Goal: Task Accomplishment & Management: Manage account settings

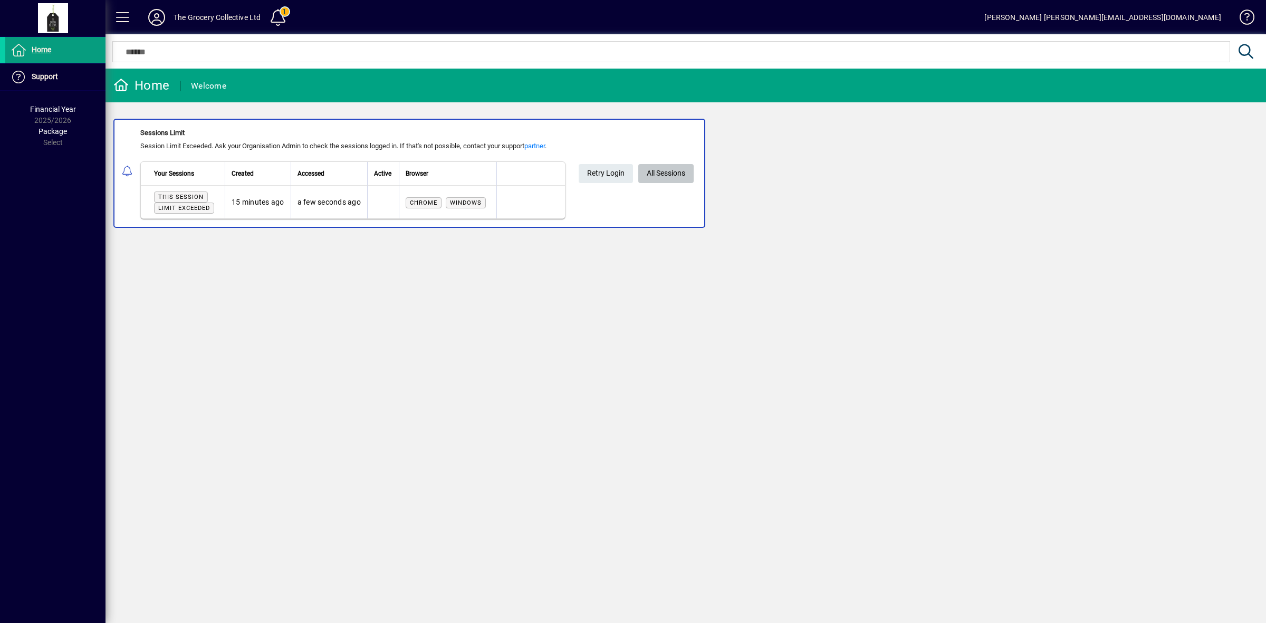
click at [673, 170] on span "All Sessions" at bounding box center [665, 173] width 38 height 17
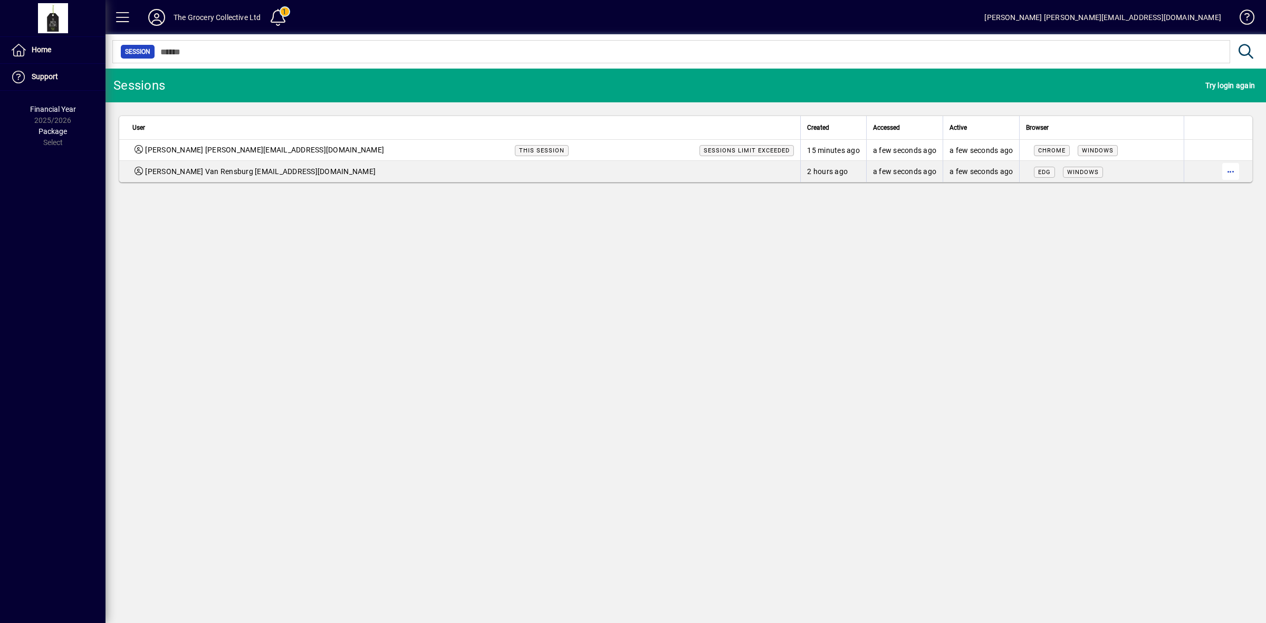
click at [1234, 172] on span "button" at bounding box center [1230, 171] width 25 height 25
click at [1169, 187] on button "Logout" at bounding box center [1185, 194] width 105 height 19
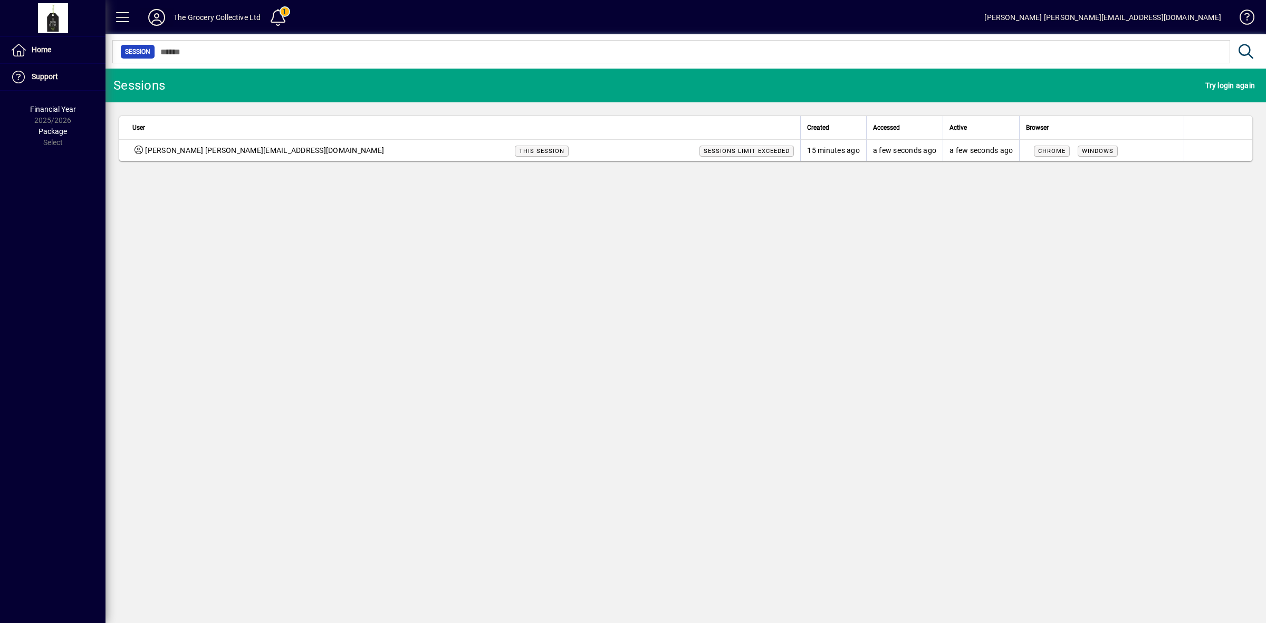
click at [161, 17] on icon at bounding box center [156, 17] width 21 height 17
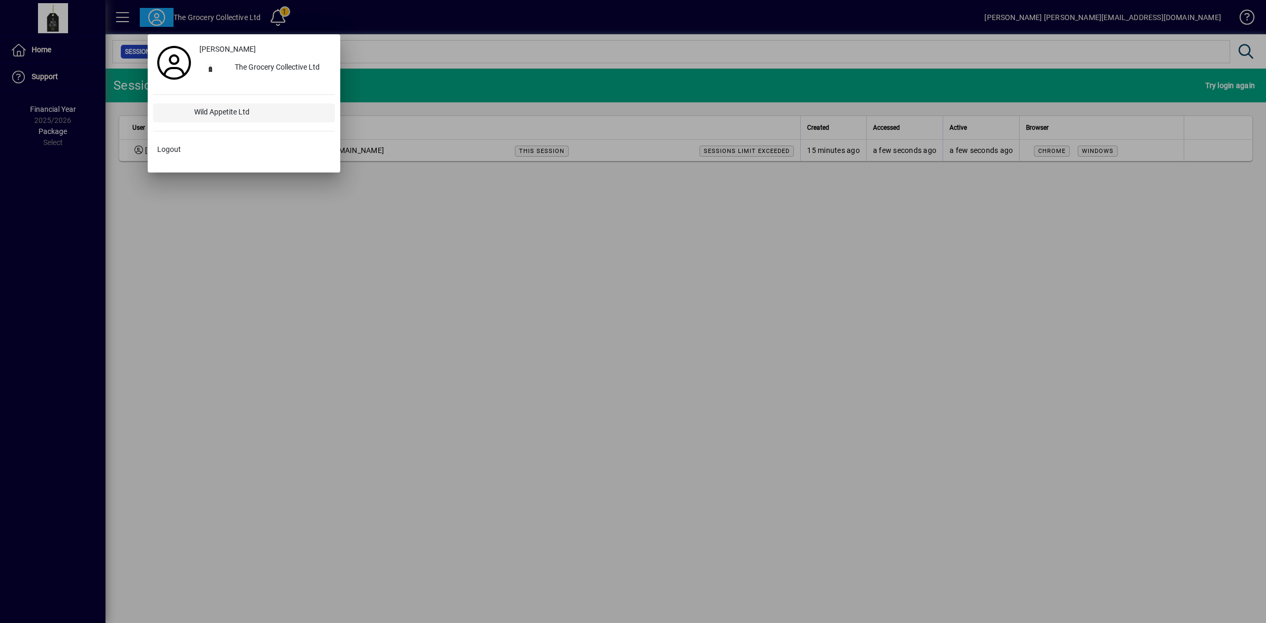
click at [204, 107] on div "Wild Appetite Ltd" at bounding box center [260, 112] width 149 height 19
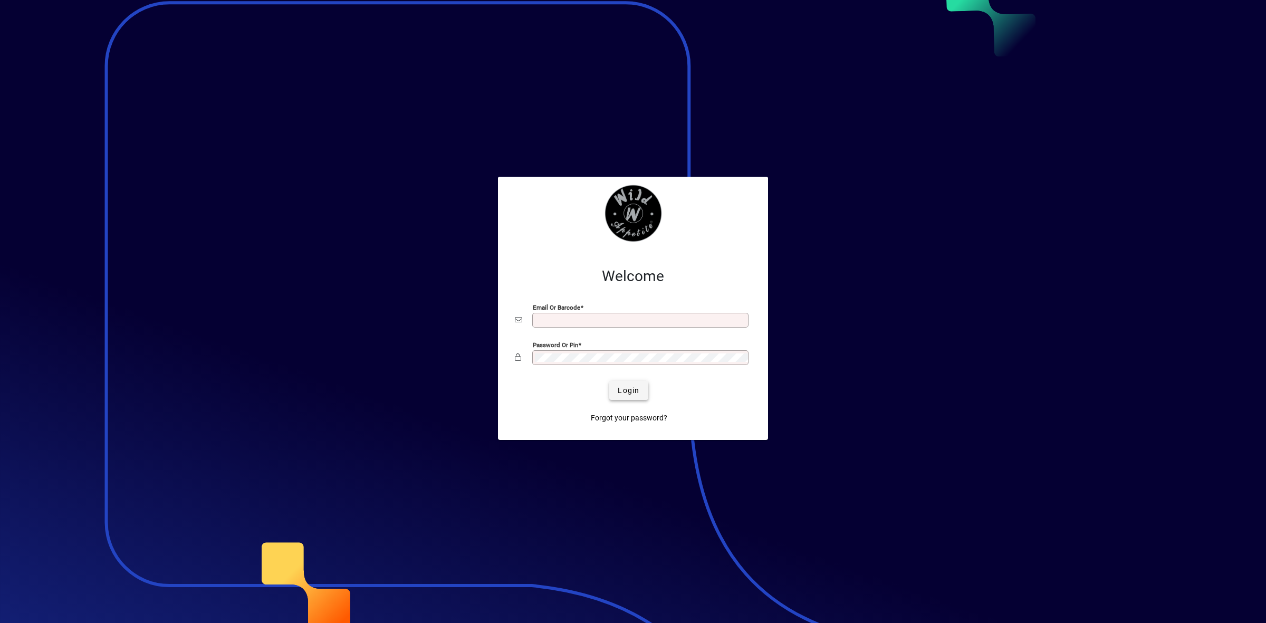
type input "**********"
click at [623, 386] on span "Login" at bounding box center [628, 390] width 22 height 11
